Goal: Information Seeking & Learning: Learn about a topic

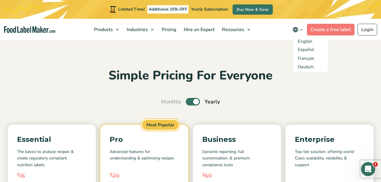
drag, startPoint x: 167, startPoint y: 127, endPoint x: 182, endPoint y: 177, distance: 52.2
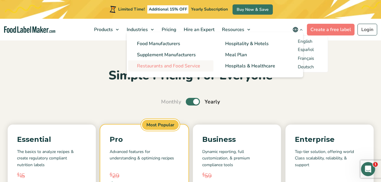
click at [153, 64] on span "Restaurants and Food Service" at bounding box center [168, 66] width 63 height 6
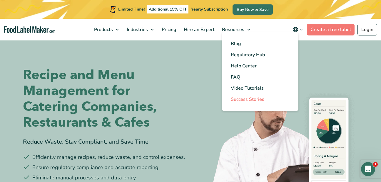
click at [242, 100] on span "Success Stories" at bounding box center [247, 99] width 33 height 6
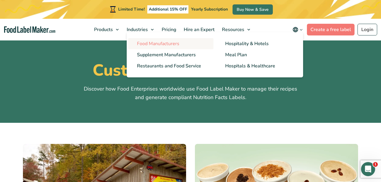
click at [150, 47] on link "Food Manufacturers" at bounding box center [170, 43] width 85 height 11
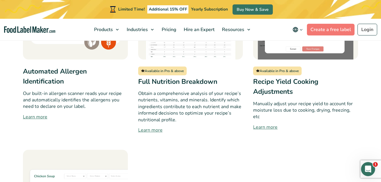
scroll to position [578, 0]
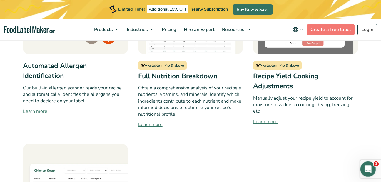
click at [366, 169] on icon "Open Intercom Messenger" at bounding box center [367, 169] width 10 height 10
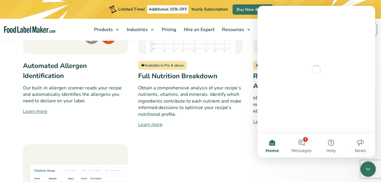
scroll to position [0, 0]
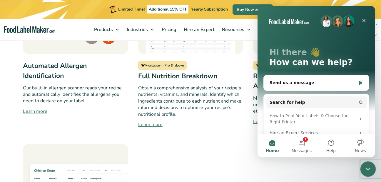
click at [366, 169] on icon "Close Intercom Messenger" at bounding box center [366, 168] width 7 height 7
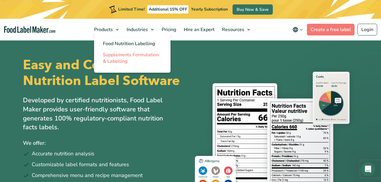
click at [110, 59] on span "Supplements Formulation & Labelling" at bounding box center [131, 58] width 56 height 13
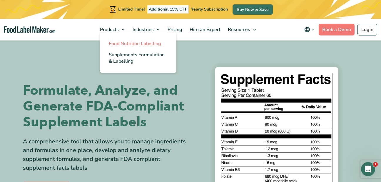
click at [114, 40] on link "Food Nutrition Labelling" at bounding box center [138, 43] width 76 height 11
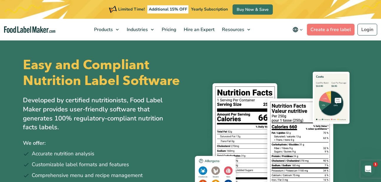
click at [301, 33] on button "main navigation" at bounding box center [297, 30] width 19 height 12
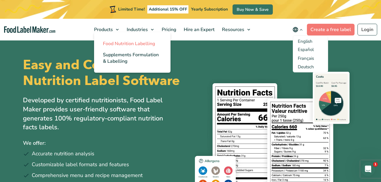
click at [108, 43] on span "Food Nutrition Labelling" at bounding box center [129, 44] width 52 height 6
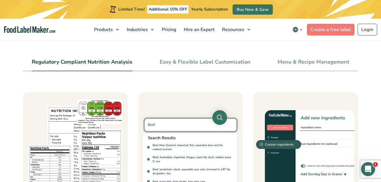
scroll to position [228, 0]
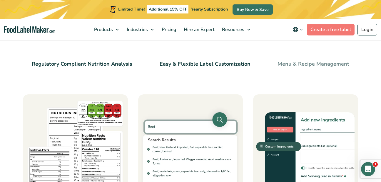
click at [213, 65] on link "Easy & Flexible Label Customization" at bounding box center [204, 64] width 91 height 6
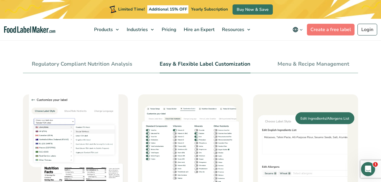
scroll to position [244, 0]
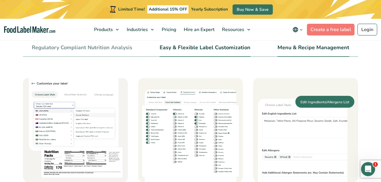
click at [303, 54] on li "Menu & Recipe Management" at bounding box center [313, 50] width 72 height 13
click at [297, 47] on link "Menu & Recipe Management" at bounding box center [313, 48] width 72 height 6
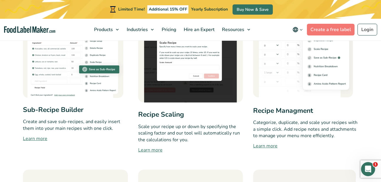
scroll to position [322, 0]
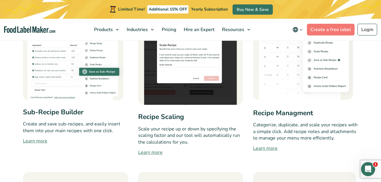
click at [31, 143] on link "Learn more" at bounding box center [75, 141] width 105 height 7
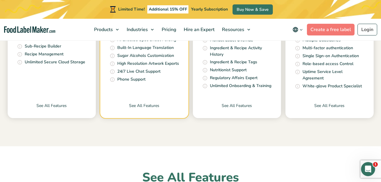
scroll to position [294, 0]
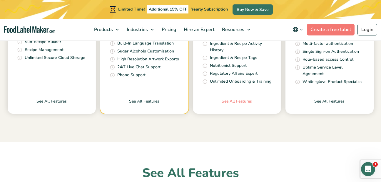
click at [234, 98] on link "See All Features" at bounding box center [237, 106] width 88 height 16
